Goal: Information Seeking & Learning: Learn about a topic

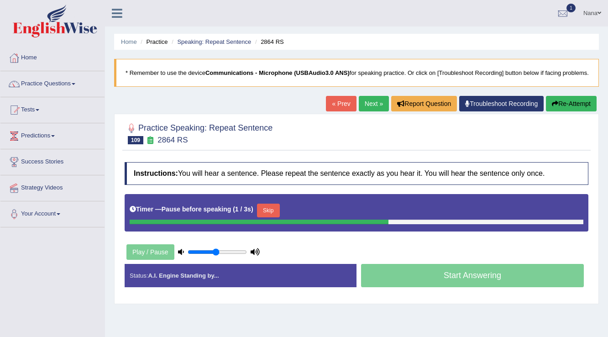
click at [277, 216] on button "Skip" at bounding box center [268, 211] width 23 height 14
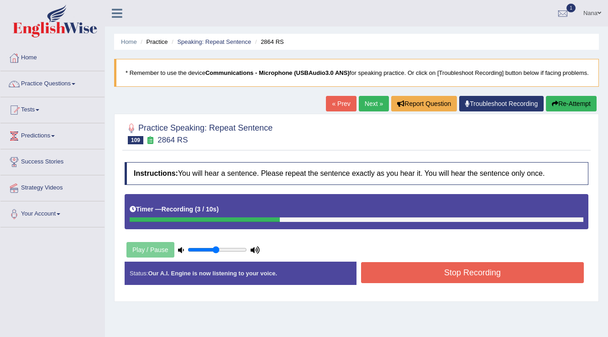
click at [411, 274] on button "Stop Recording" at bounding box center [472, 272] width 223 height 21
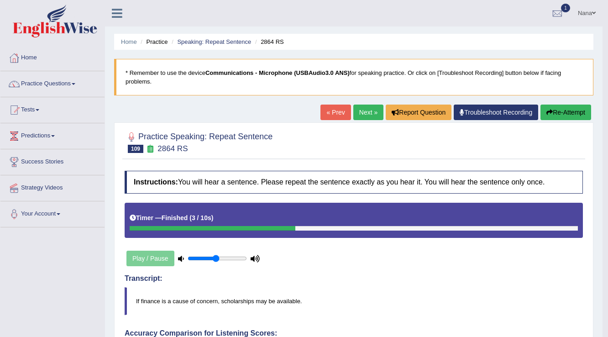
click at [365, 107] on link "Next »" at bounding box center [368, 113] width 30 height 16
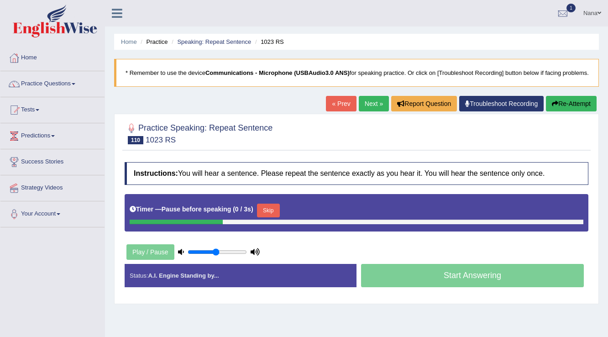
click at [259, 216] on div "Timer — Pause before speaking ( 0 / 3s ) Skip" at bounding box center [357, 210] width 454 height 18
click at [263, 216] on button "Skip" at bounding box center [268, 211] width 23 height 14
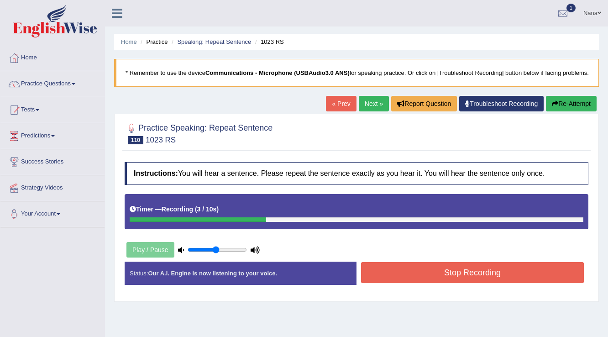
click at [398, 282] on button "Stop Recording" at bounding box center [472, 272] width 223 height 21
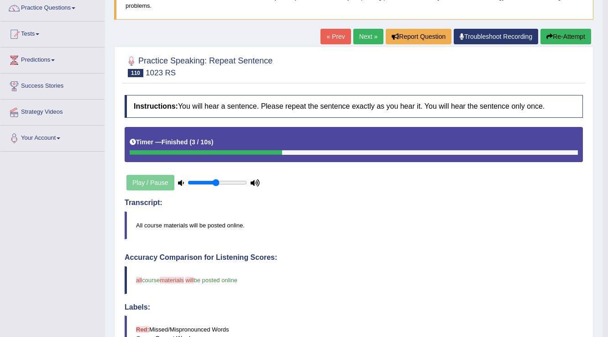
scroll to position [73, 0]
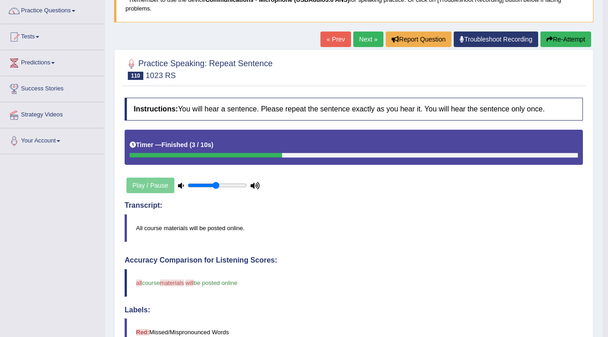
click at [370, 40] on link "Next »" at bounding box center [368, 40] width 30 height 16
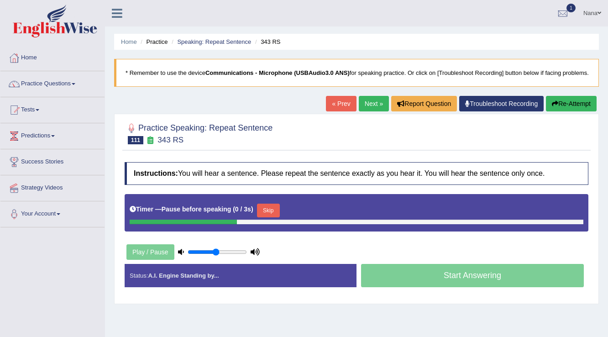
click at [270, 217] on button "Skip" at bounding box center [268, 211] width 23 height 14
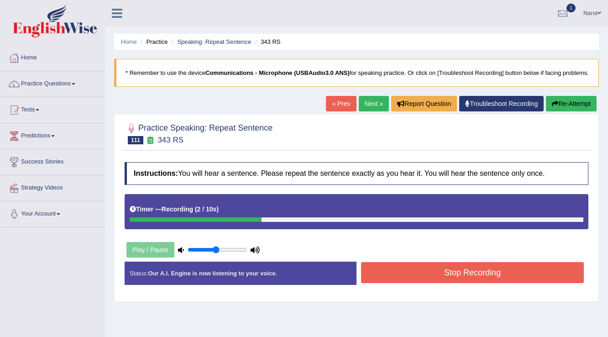
click at [468, 283] on button "Stop Recording" at bounding box center [472, 272] width 223 height 21
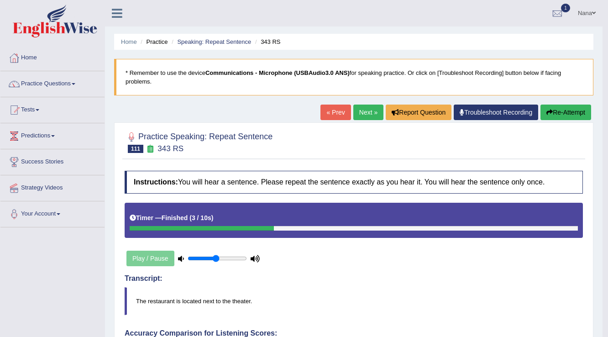
click at [373, 107] on link "Next »" at bounding box center [368, 113] width 30 height 16
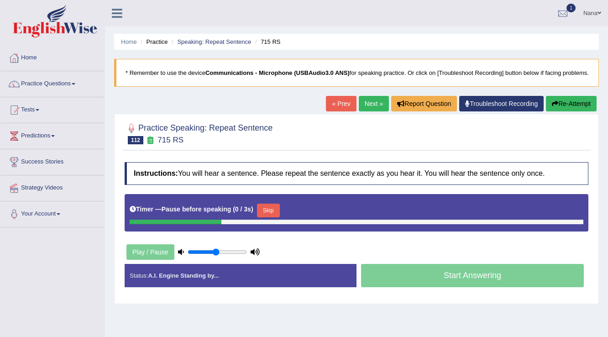
click at [270, 217] on button "Skip" at bounding box center [268, 211] width 23 height 14
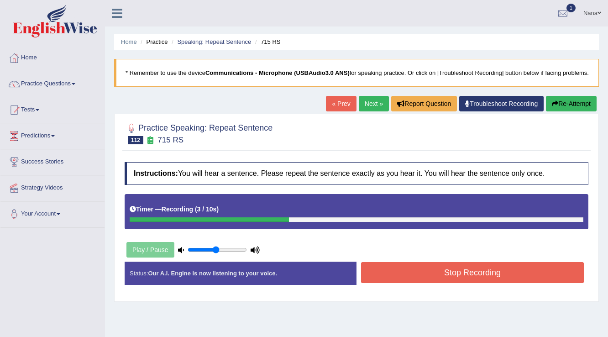
click at [436, 275] on button "Stop Recording" at bounding box center [472, 272] width 223 height 21
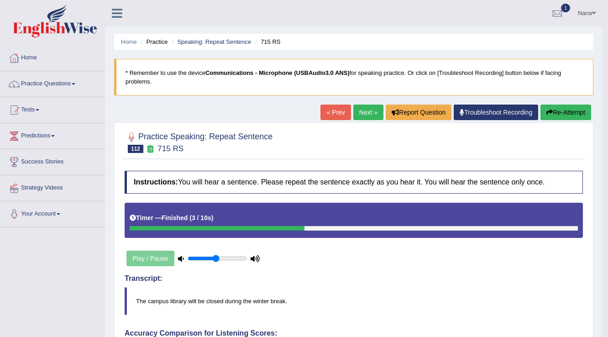
click at [368, 114] on link "Next »" at bounding box center [368, 113] width 30 height 16
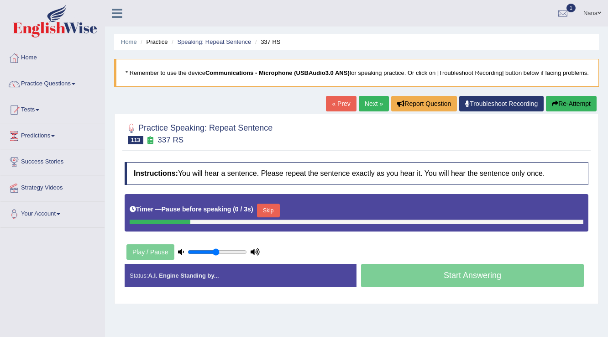
click at [264, 217] on button "Skip" at bounding box center [268, 211] width 23 height 14
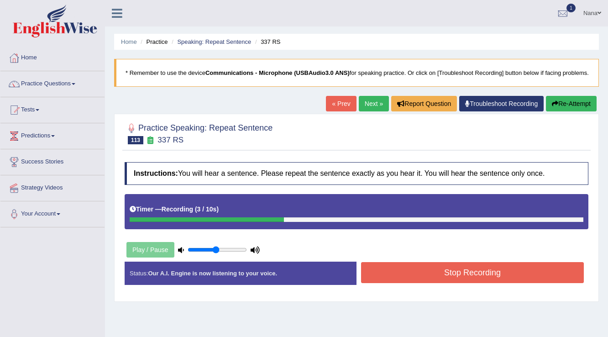
click at [431, 283] on button "Stop Recording" at bounding box center [472, 272] width 223 height 21
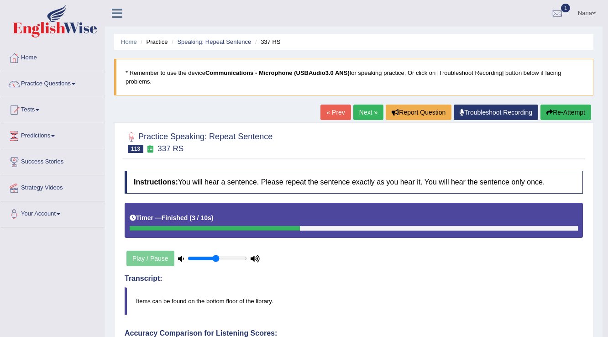
click at [365, 110] on link "Next »" at bounding box center [368, 113] width 30 height 16
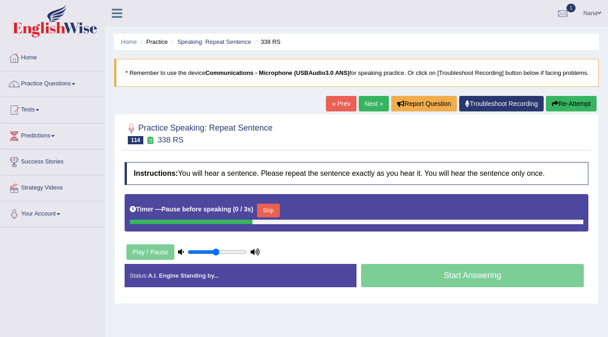
click at [268, 217] on button "Skip" at bounding box center [268, 211] width 23 height 14
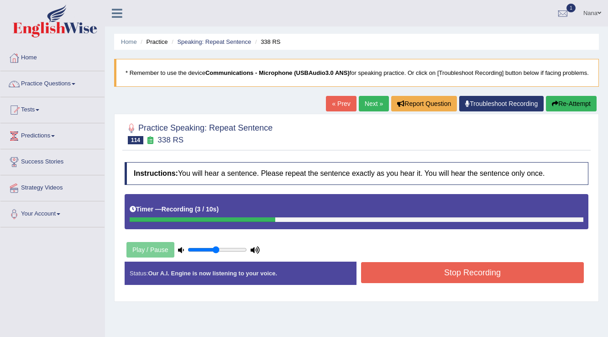
click at [415, 280] on button "Stop Recording" at bounding box center [472, 272] width 223 height 21
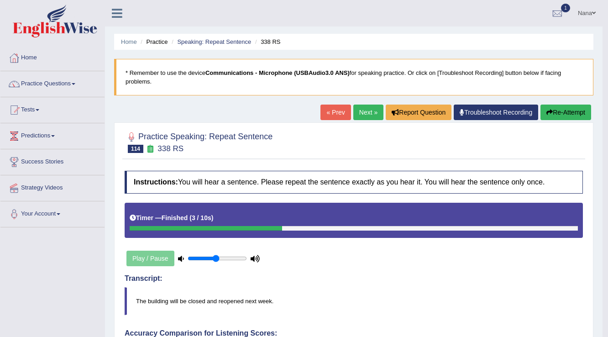
click at [360, 111] on link "Next »" at bounding box center [368, 113] width 30 height 16
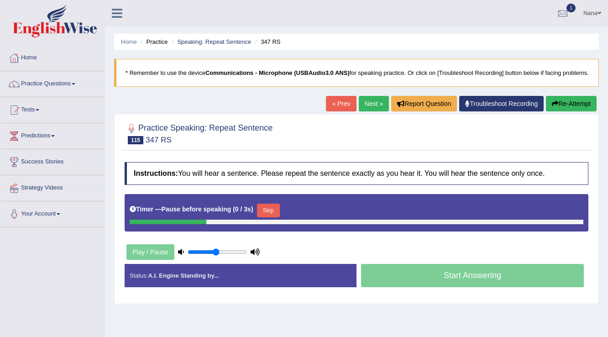
click at [280, 217] on button "Skip" at bounding box center [268, 211] width 23 height 14
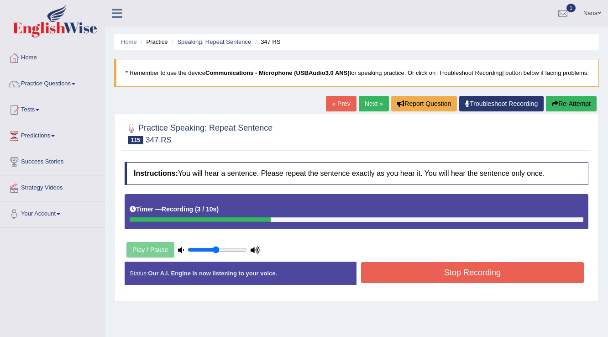
click at [436, 281] on button "Stop Recording" at bounding box center [472, 272] width 223 height 21
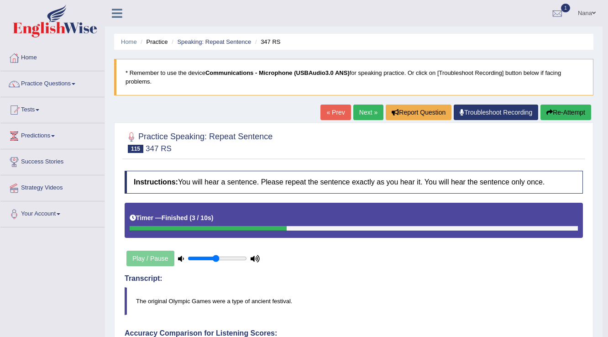
click at [368, 111] on link "Next »" at bounding box center [368, 113] width 30 height 16
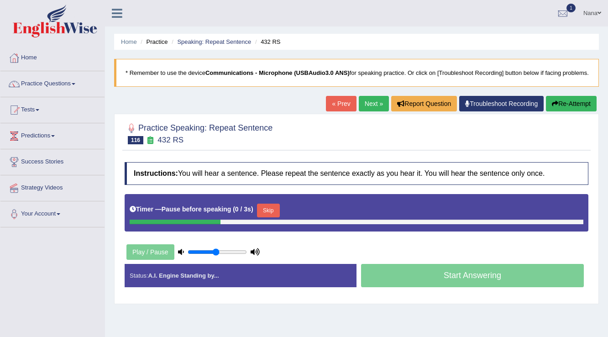
click at [280, 220] on div "Skip" at bounding box center [268, 212] width 23 height 16
click at [279, 217] on button "Skip" at bounding box center [268, 211] width 23 height 14
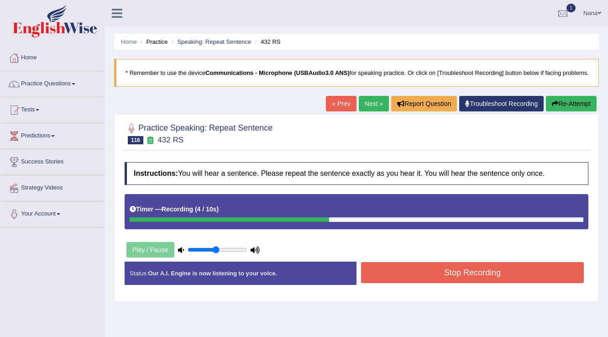
click at [421, 274] on button "Stop Recording" at bounding box center [472, 272] width 223 height 21
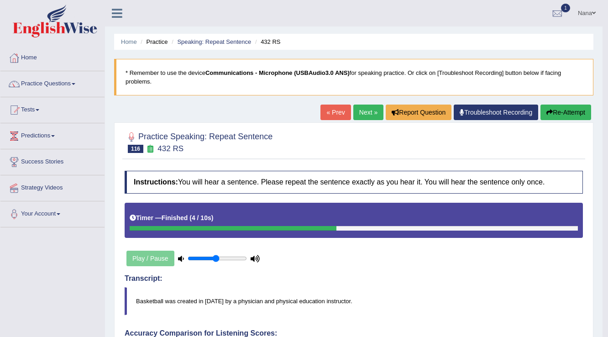
click at [362, 109] on link "Next »" at bounding box center [368, 113] width 30 height 16
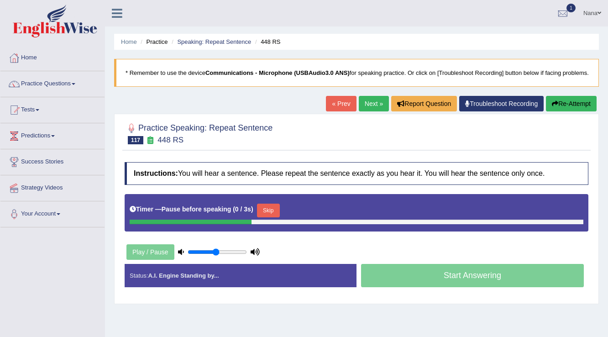
click at [266, 217] on button "Skip" at bounding box center [268, 211] width 23 height 14
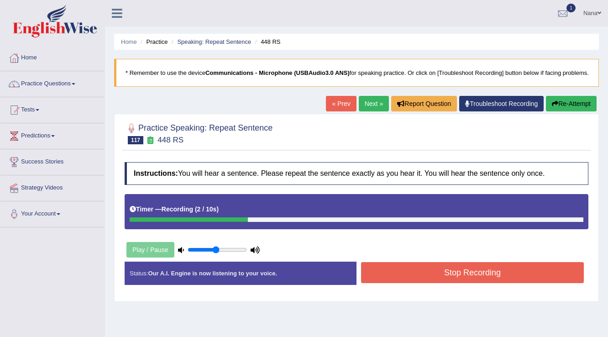
click at [556, 107] on icon "button" at bounding box center [555, 103] width 6 height 6
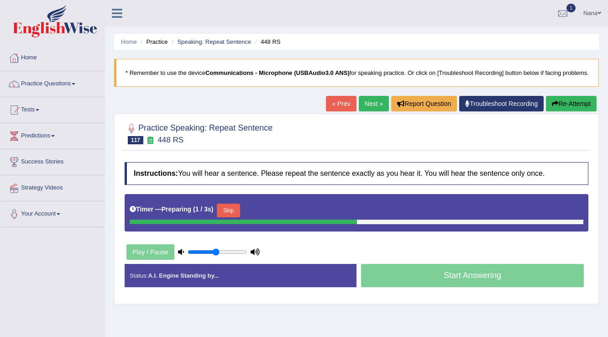
click at [232, 210] on div "Timer — Preparing ( 1 / 3s ) Skip" at bounding box center [357, 210] width 454 height 18
click at [233, 212] on button "Skip" at bounding box center [228, 211] width 23 height 14
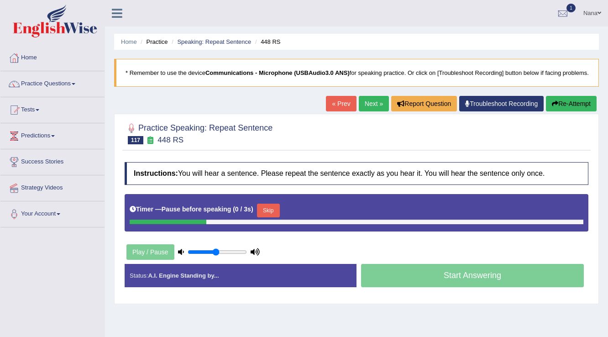
click at [267, 216] on button "Skip" at bounding box center [268, 211] width 23 height 14
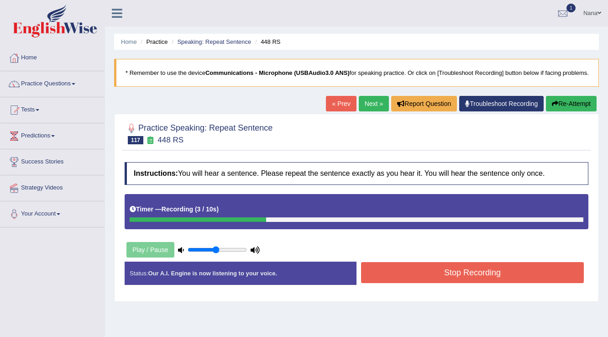
click at [435, 275] on button "Stop Recording" at bounding box center [472, 272] width 223 height 21
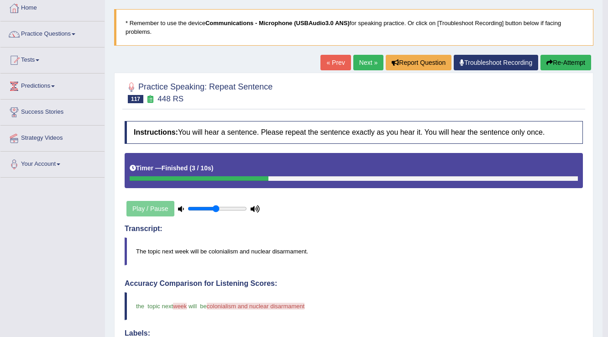
scroll to position [37, 0]
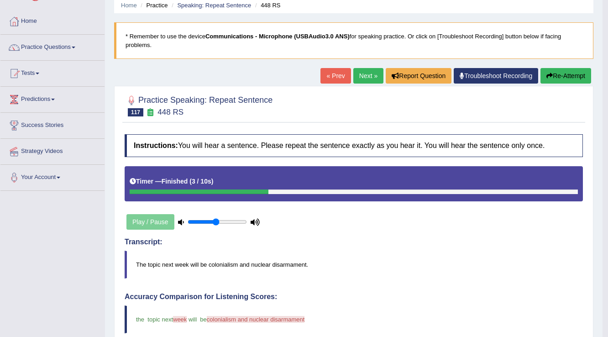
click at [361, 73] on link "Next »" at bounding box center [368, 76] width 30 height 16
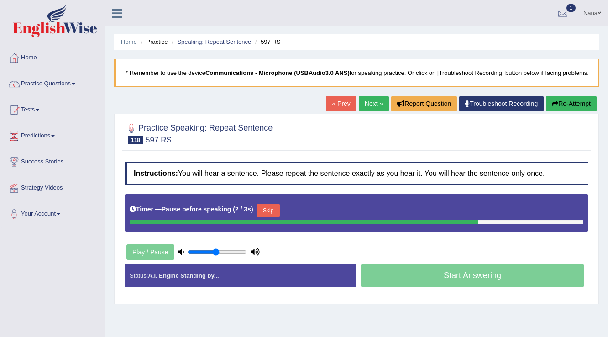
click at [275, 217] on button "Skip" at bounding box center [268, 211] width 23 height 14
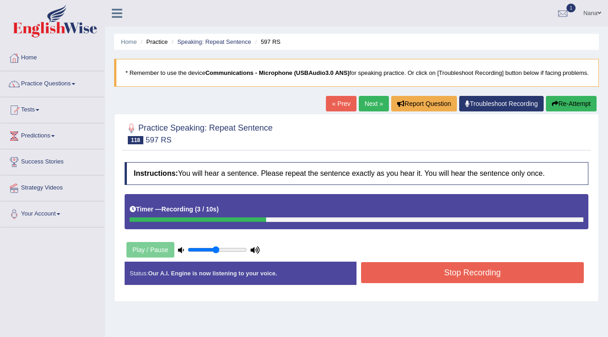
click at [457, 283] on button "Stop Recording" at bounding box center [472, 272] width 223 height 21
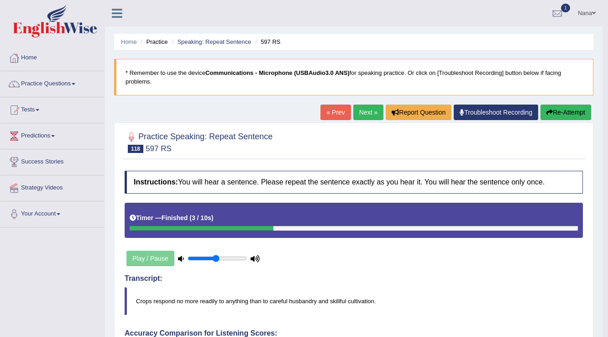
click at [360, 116] on link "Next »" at bounding box center [368, 113] width 30 height 16
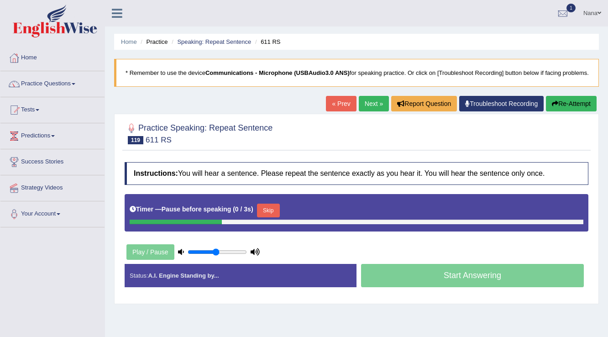
click at [273, 217] on button "Skip" at bounding box center [268, 211] width 23 height 14
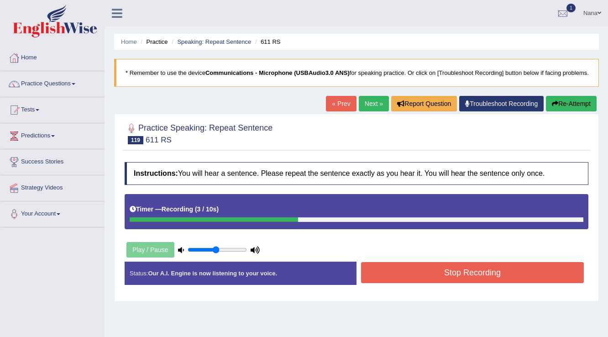
click at [407, 278] on button "Stop Recording" at bounding box center [472, 272] width 223 height 21
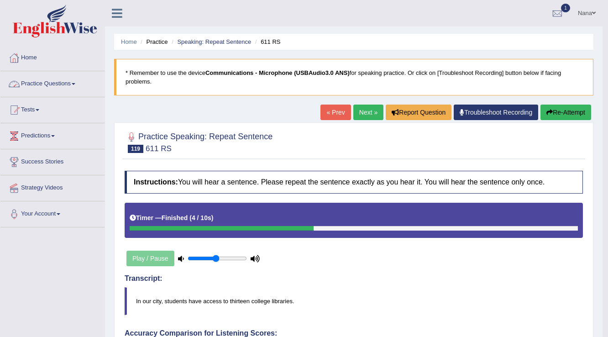
click at [61, 81] on link "Practice Questions" at bounding box center [52, 82] width 104 height 23
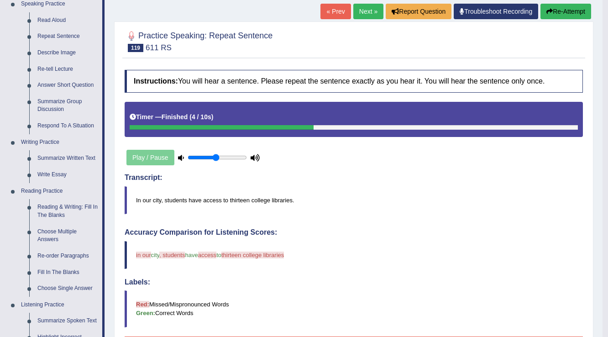
scroll to position [110, 0]
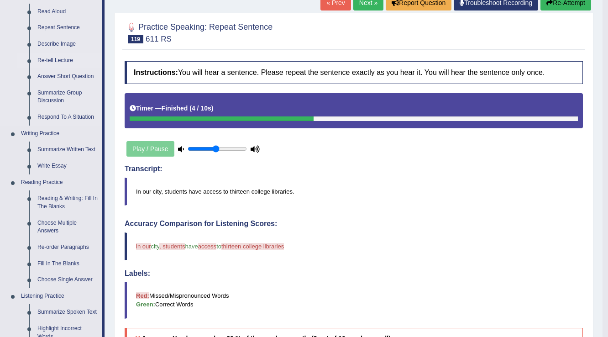
click at [54, 60] on link "Re-tell Lecture" at bounding box center [67, 61] width 69 height 16
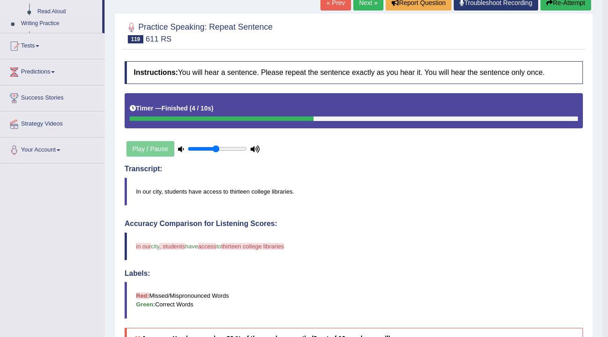
scroll to position [105, 0]
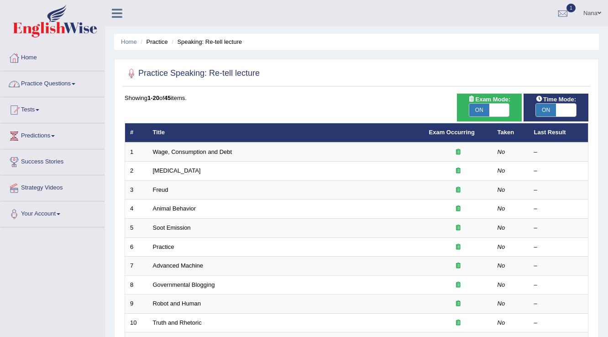
click at [54, 77] on link "Practice Questions" at bounding box center [52, 82] width 104 height 23
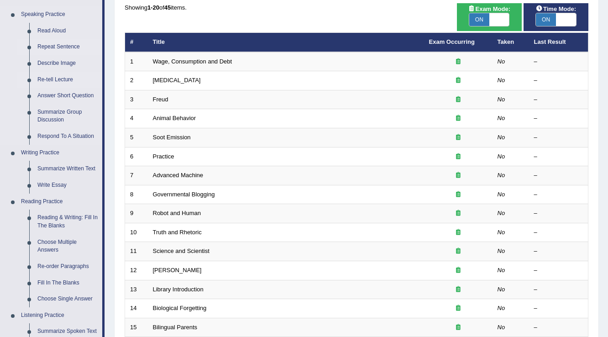
scroll to position [83, 0]
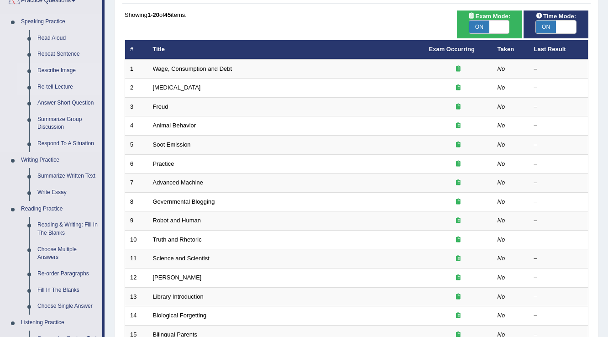
click at [54, 68] on link "Describe Image" at bounding box center [67, 71] width 69 height 16
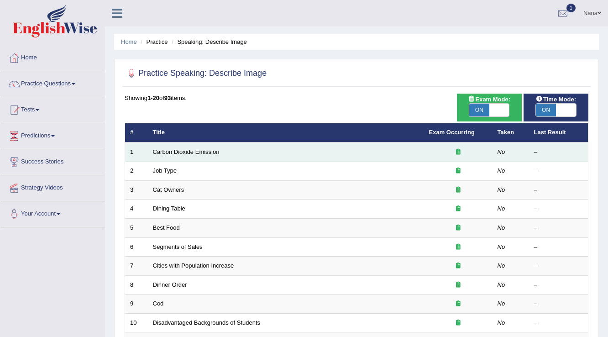
click at [202, 155] on td "Carbon Dioxide Emission" at bounding box center [286, 151] width 276 height 19
click at [199, 150] on link "Carbon Dioxide Emission" at bounding box center [186, 151] width 67 height 7
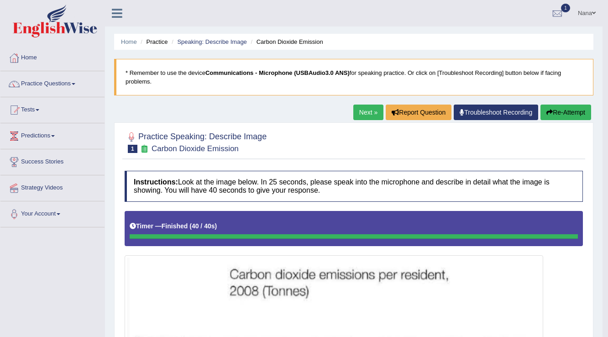
click at [583, 15] on link "Nana" at bounding box center [587, 12] width 32 height 24
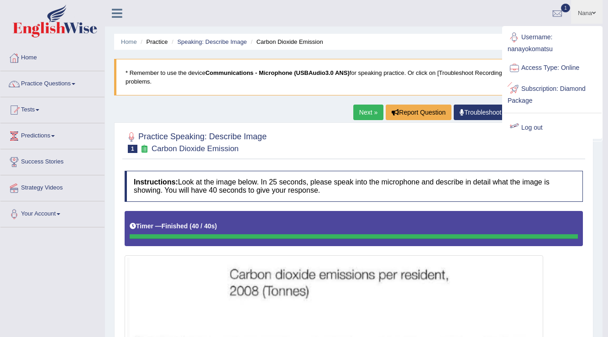
click at [535, 130] on link "Log out" at bounding box center [552, 127] width 99 height 21
